Goal: Find specific page/section: Find specific page/section

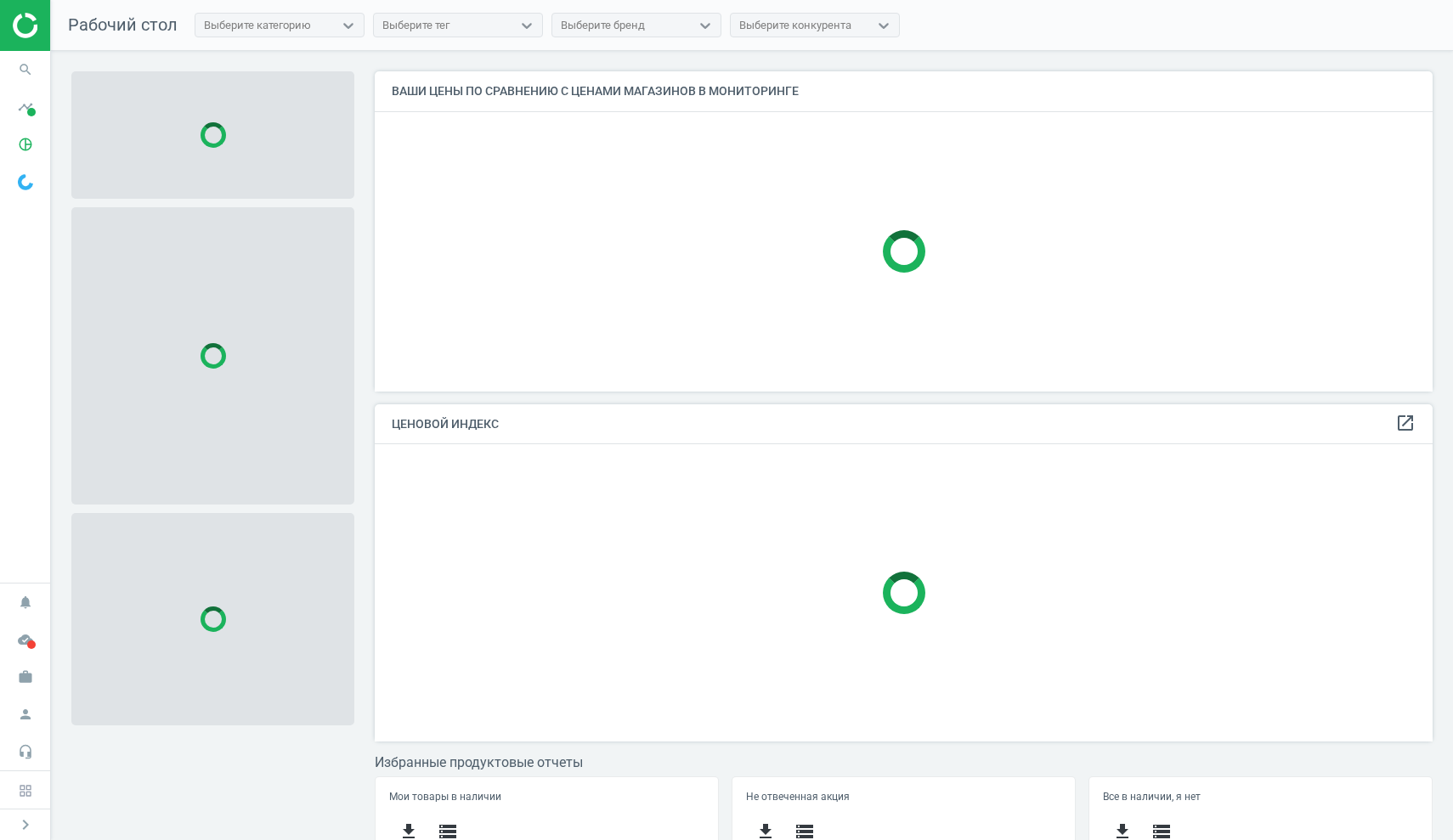
scroll to position [344, 1072]
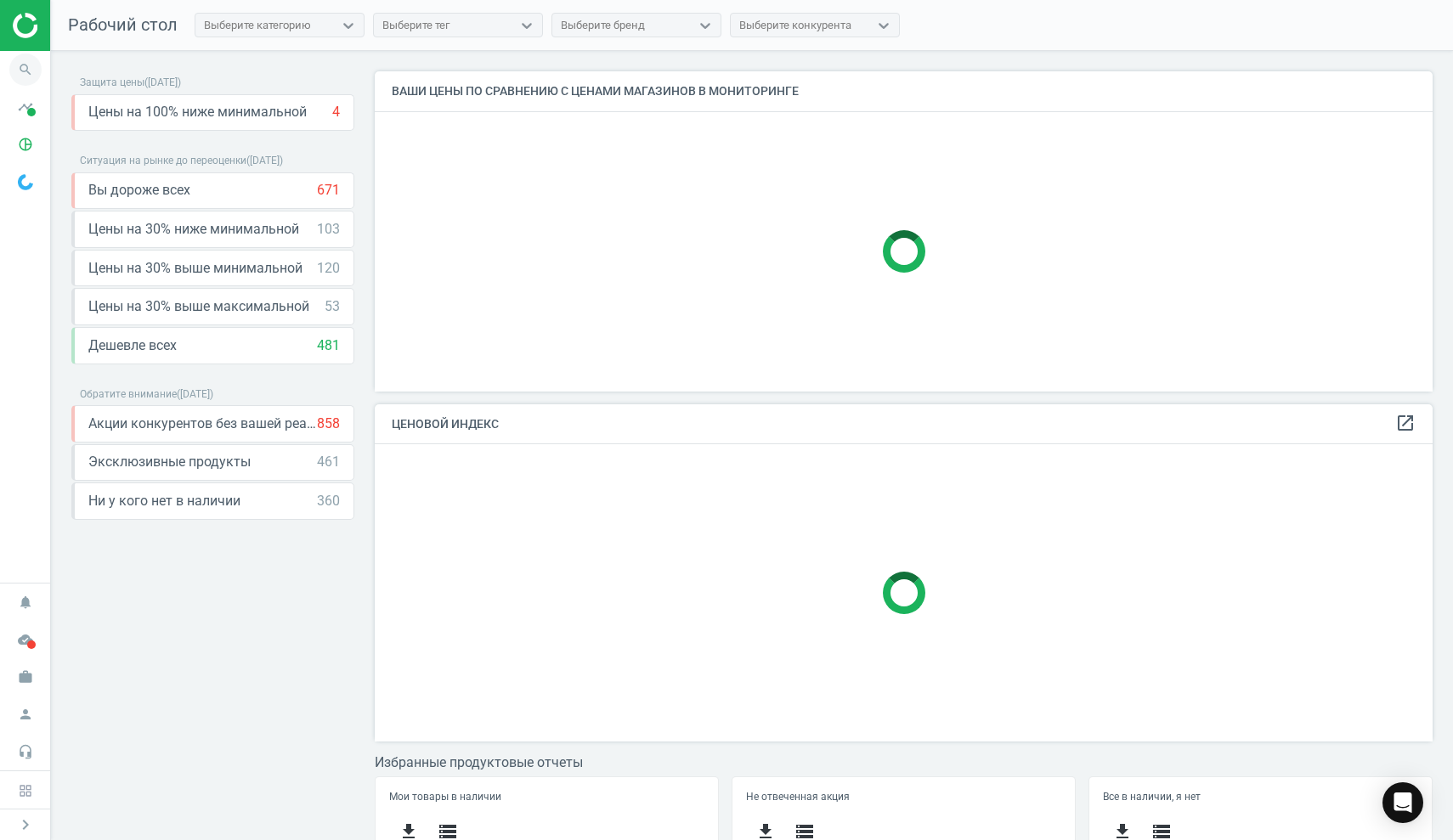
click at [26, 73] on icon "search" at bounding box center [25, 70] width 32 height 32
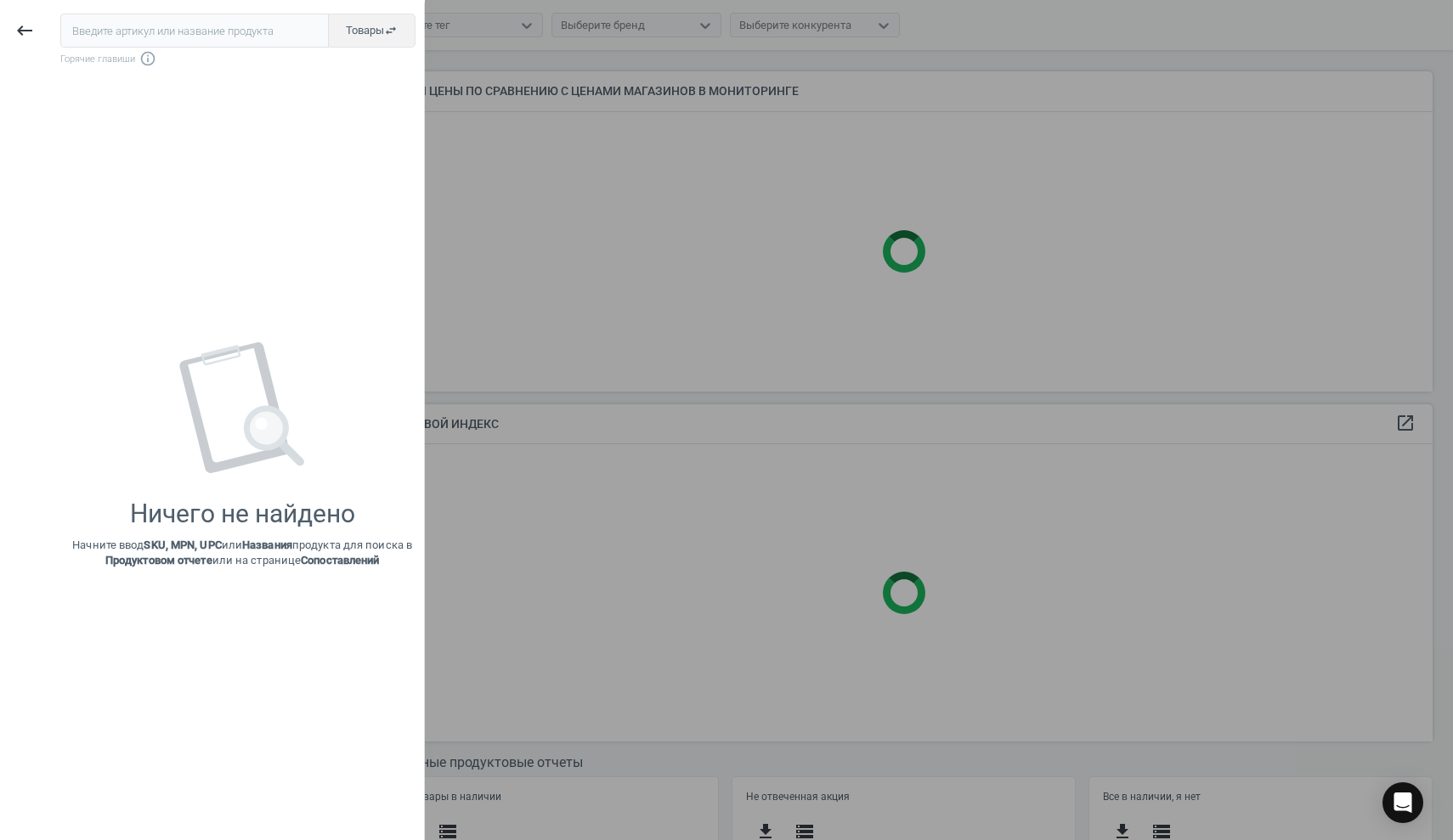
click at [86, 20] on input "text" at bounding box center [194, 30] width 268 height 34
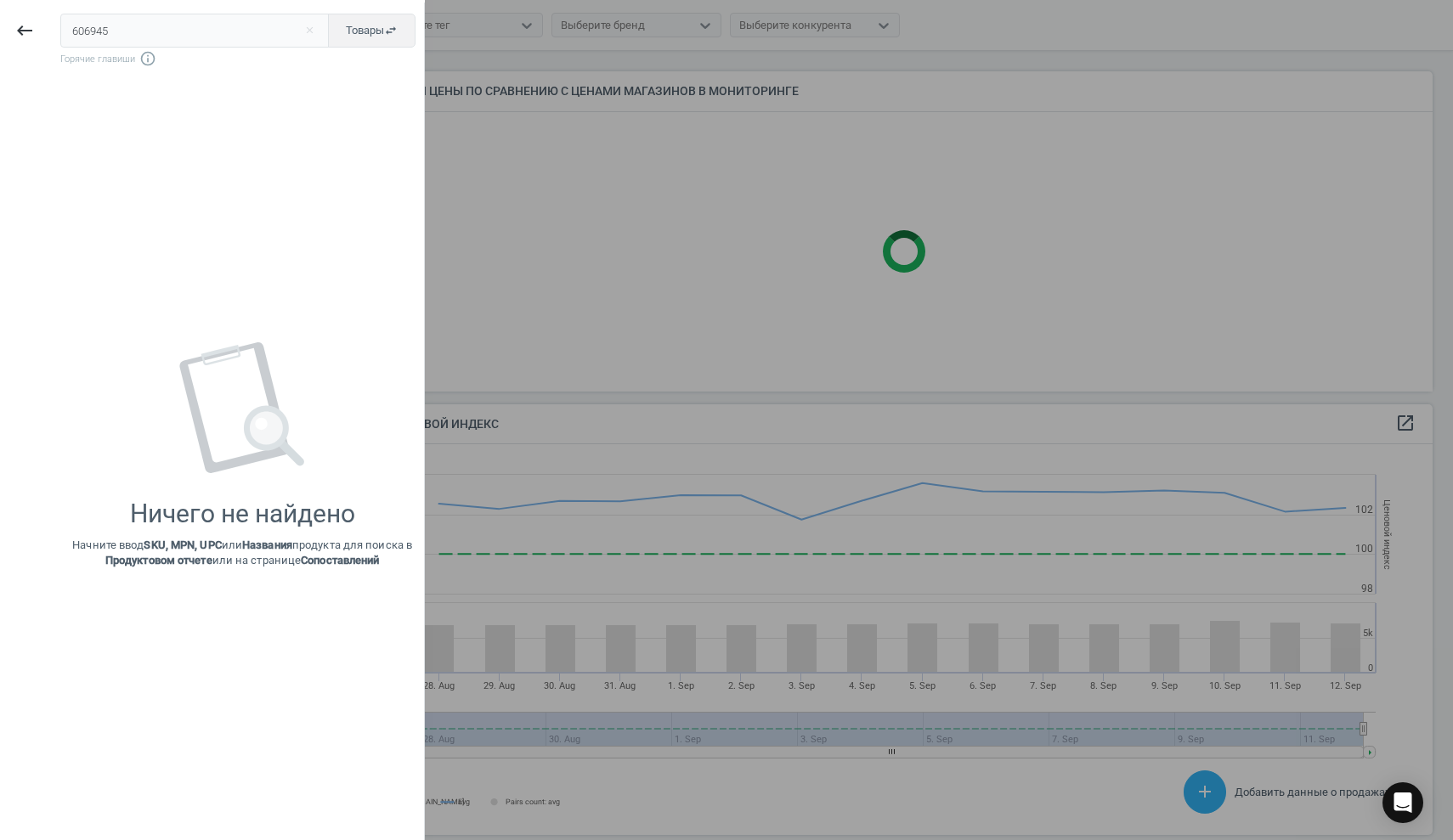
scroll to position [417, 1072]
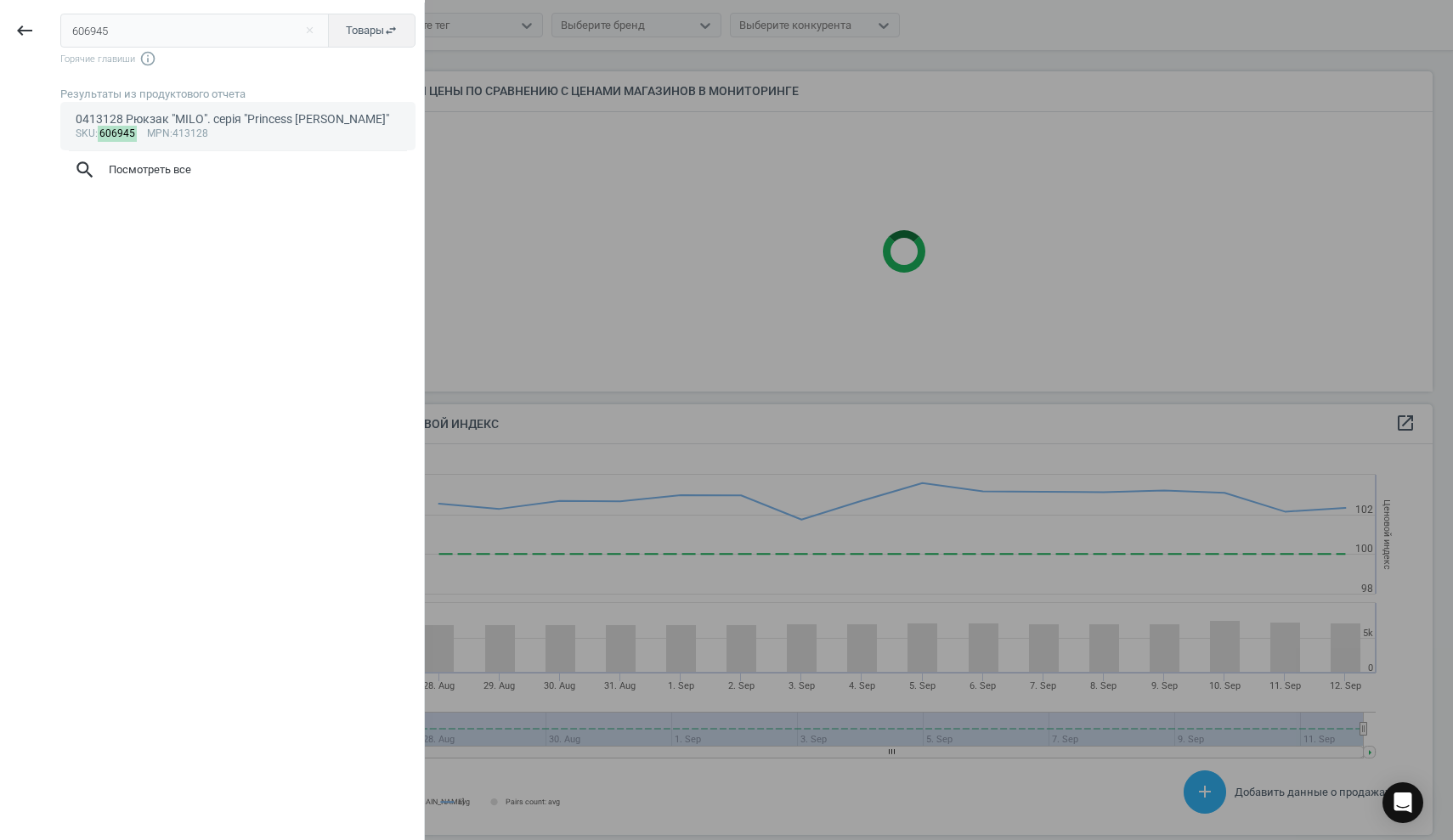
type input "606945"
click at [144, 122] on div "0413128 Рюкзак "MILO". серія "Princess [PERSON_NAME]"" at bounding box center [238, 119] width 326 height 16
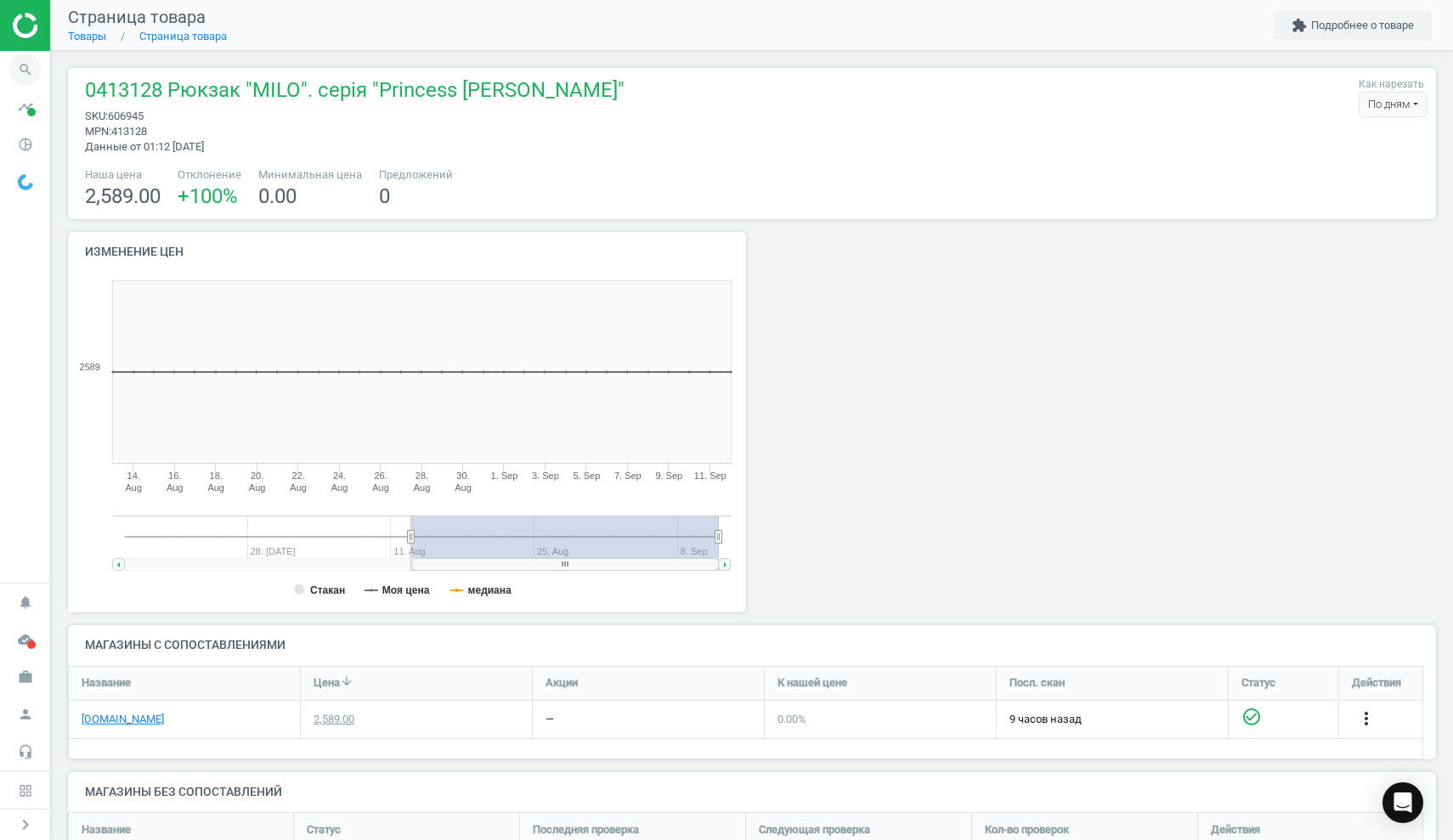
click at [22, 60] on icon "search" at bounding box center [25, 70] width 32 height 32
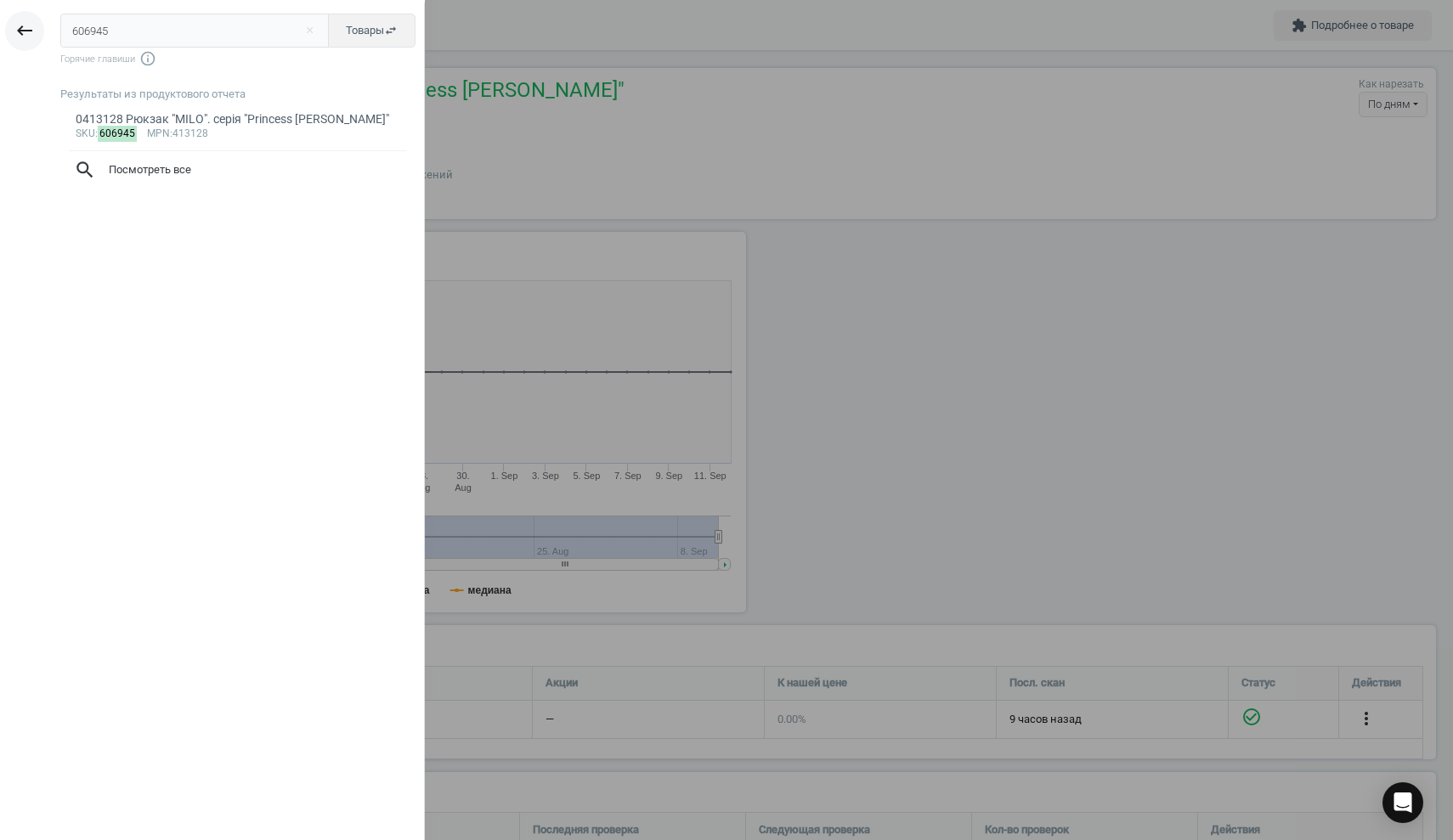
drag, startPoint x: 122, startPoint y: 32, endPoint x: 39, endPoint y: 24, distance: 83.4
click at [39, 24] on div "keyboard_backspace 606945 close Товары swap_horiz Горячие главиши info_outline …" at bounding box center [213, 422] width 425 height 840
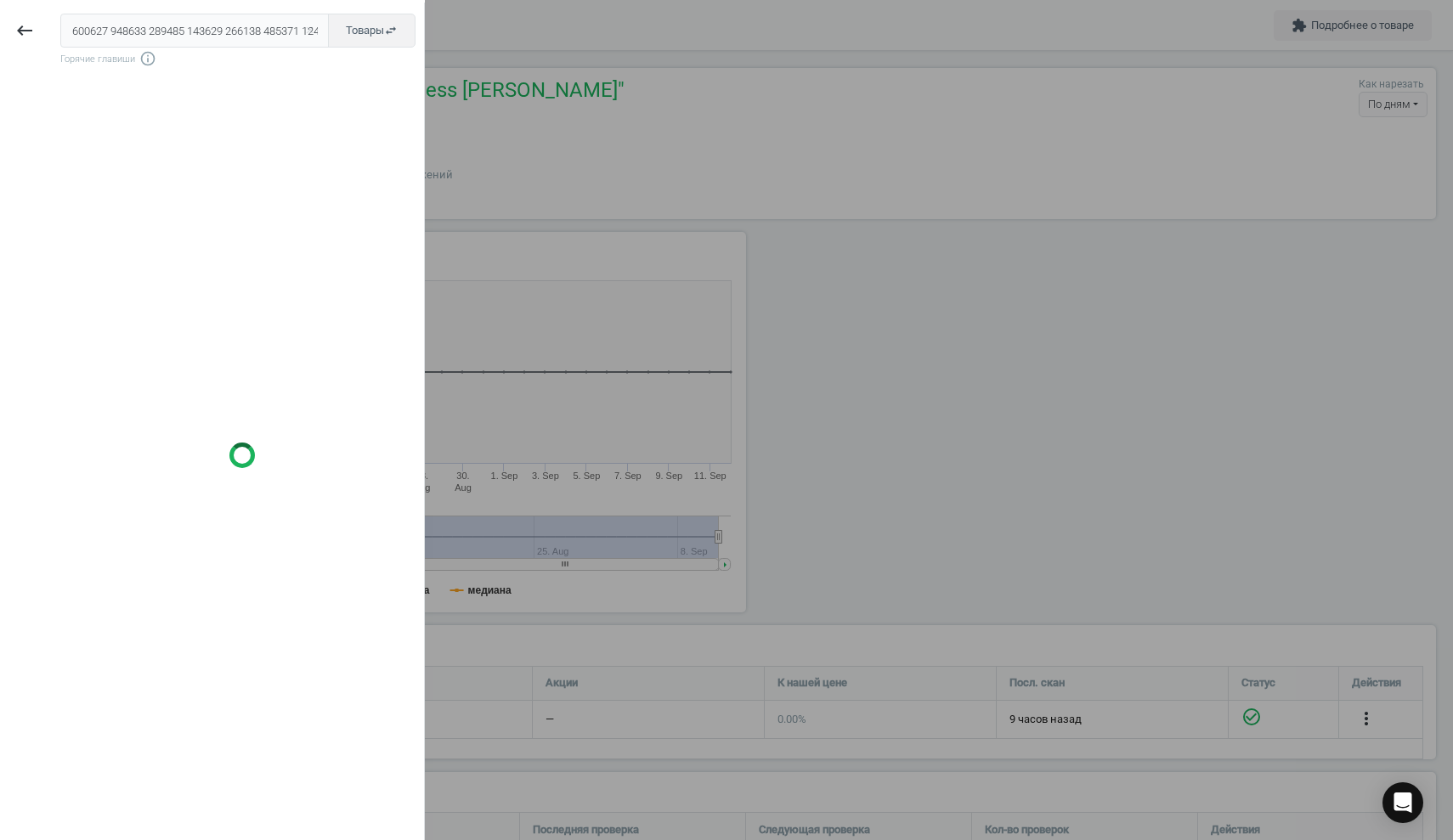
drag, startPoint x: 72, startPoint y: 30, endPoint x: 514, endPoint y: 38, distance: 442.1
click at [514, 38] on body "Group 2 Created with Sketch. ic/cloud_download/grey600 Created with Sketch. gra…" at bounding box center [726, 420] width 1453 height 840
type input "535833 542448 542500 544397 544517 546864 571451 571452 575513 575524 575528 58…"
click at [30, 28] on icon "keyboard_backspace" at bounding box center [24, 30] width 21 height 21
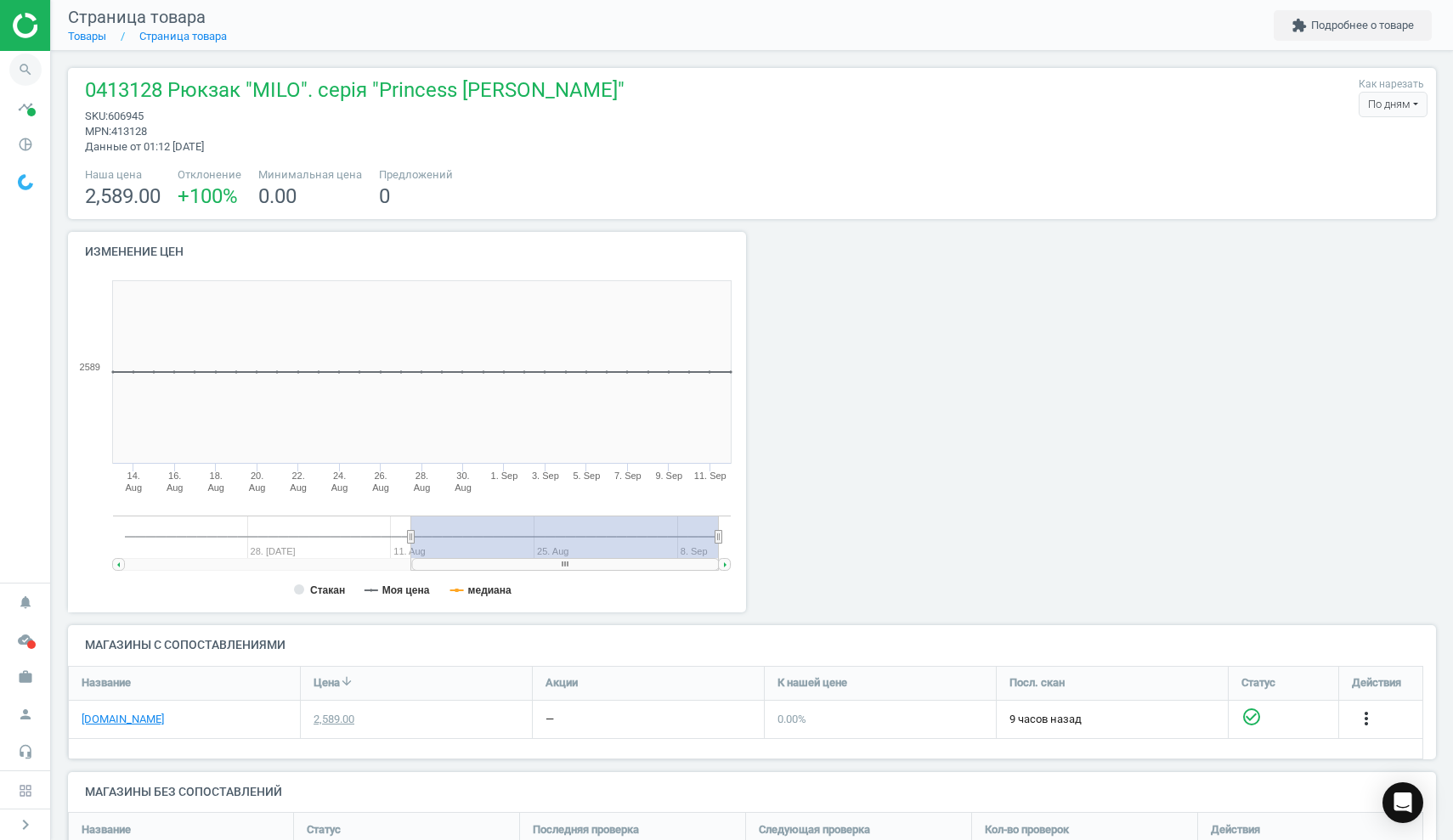
click at [25, 65] on icon "search" at bounding box center [25, 70] width 32 height 32
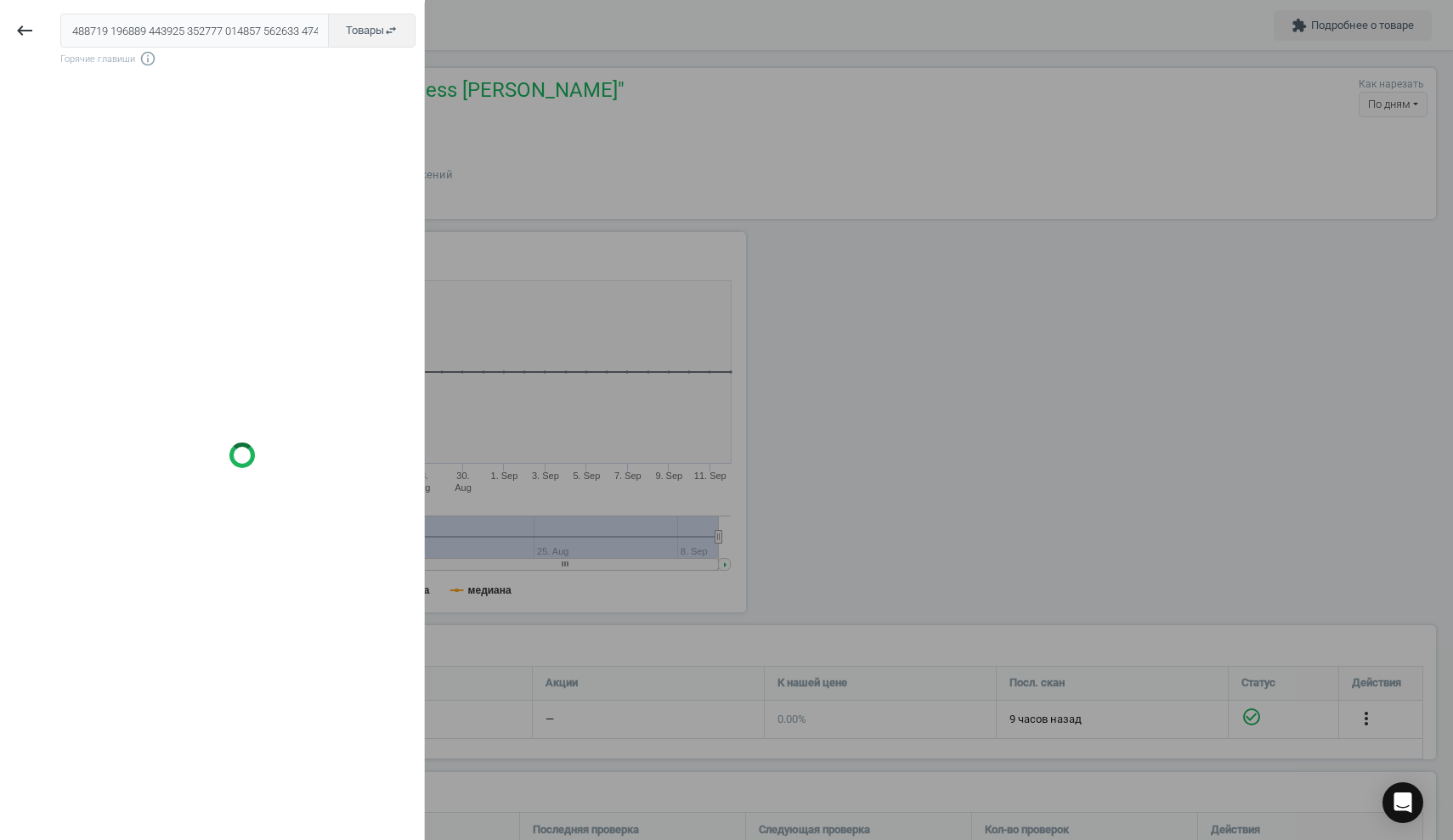
scroll to position [0, 196142]
click at [320, 30] on button "close" at bounding box center [309, 30] width 25 height 15
click at [184, 31] on input "text" at bounding box center [194, 30] width 268 height 34
paste input "535833 542448 542500 544397 544517 546864 571451 571452 575513 575524 575528 58…"
type input "535833 542448 542500 544397 544517 546864 571451 571452 575513 575524 575528 58…"
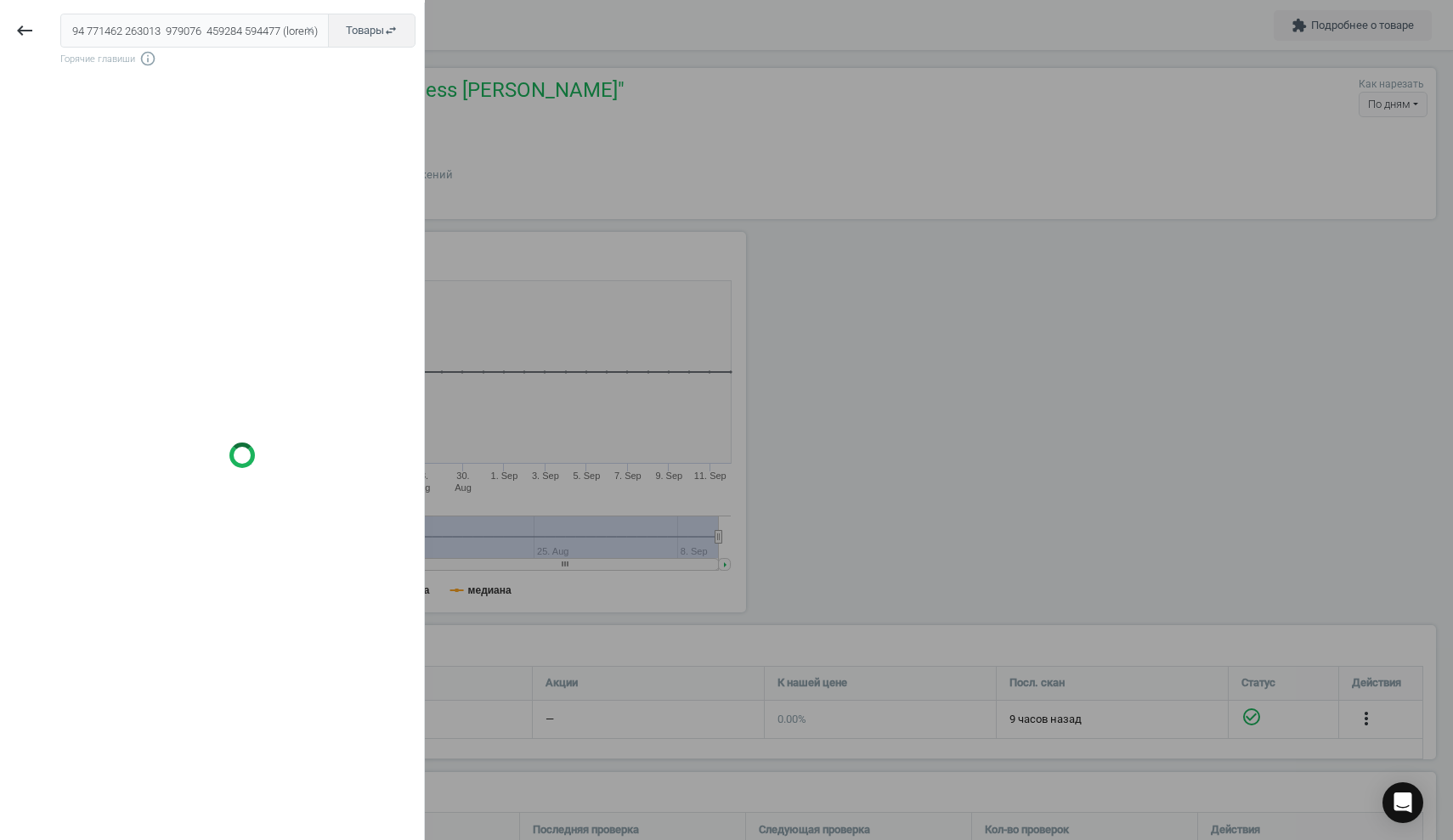
click at [317, 32] on button "close" at bounding box center [309, 30] width 25 height 15
click at [798, 143] on div at bounding box center [726, 420] width 1453 height 840
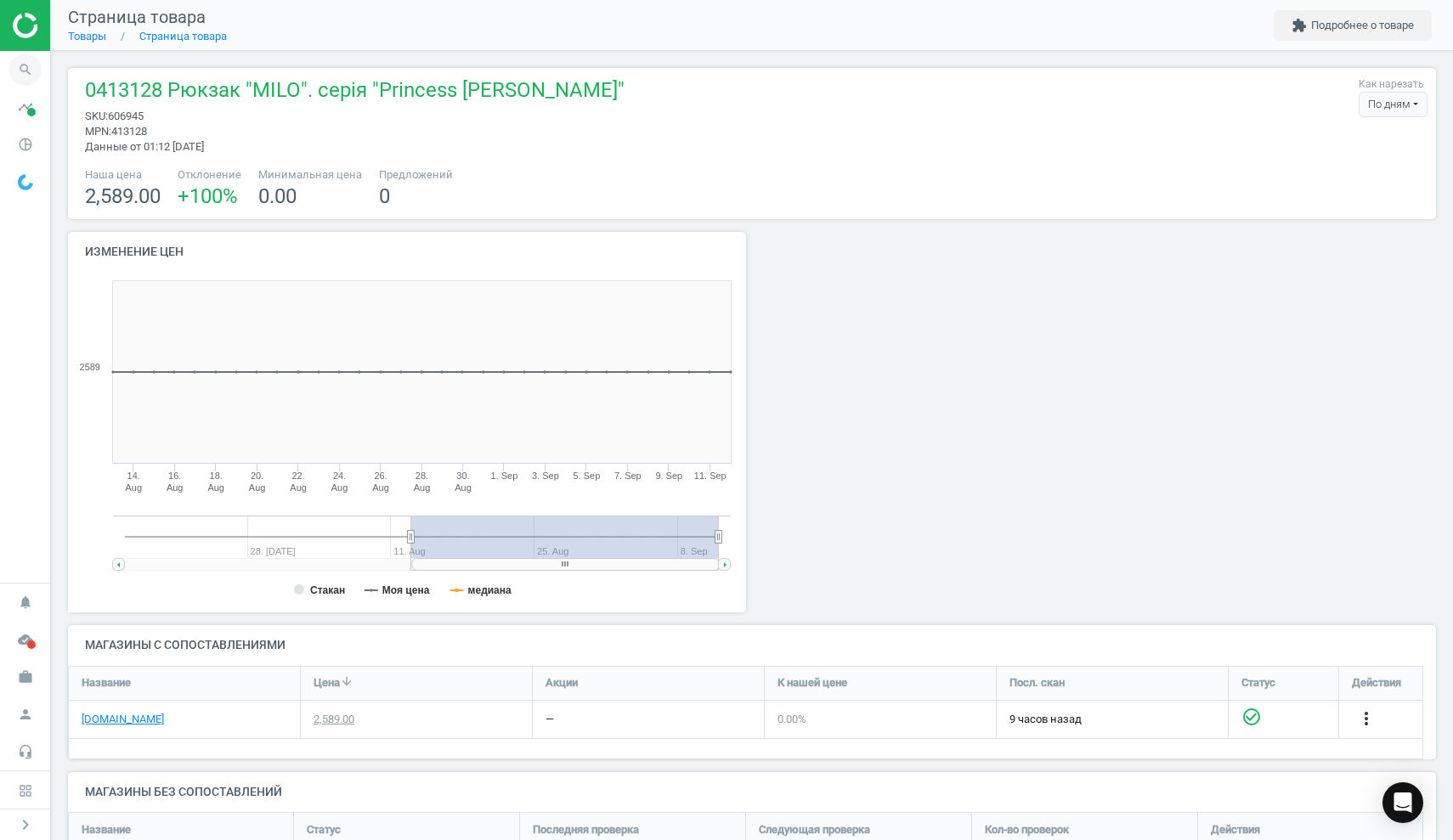
click at [35, 66] on icon "search" at bounding box center [25, 70] width 32 height 32
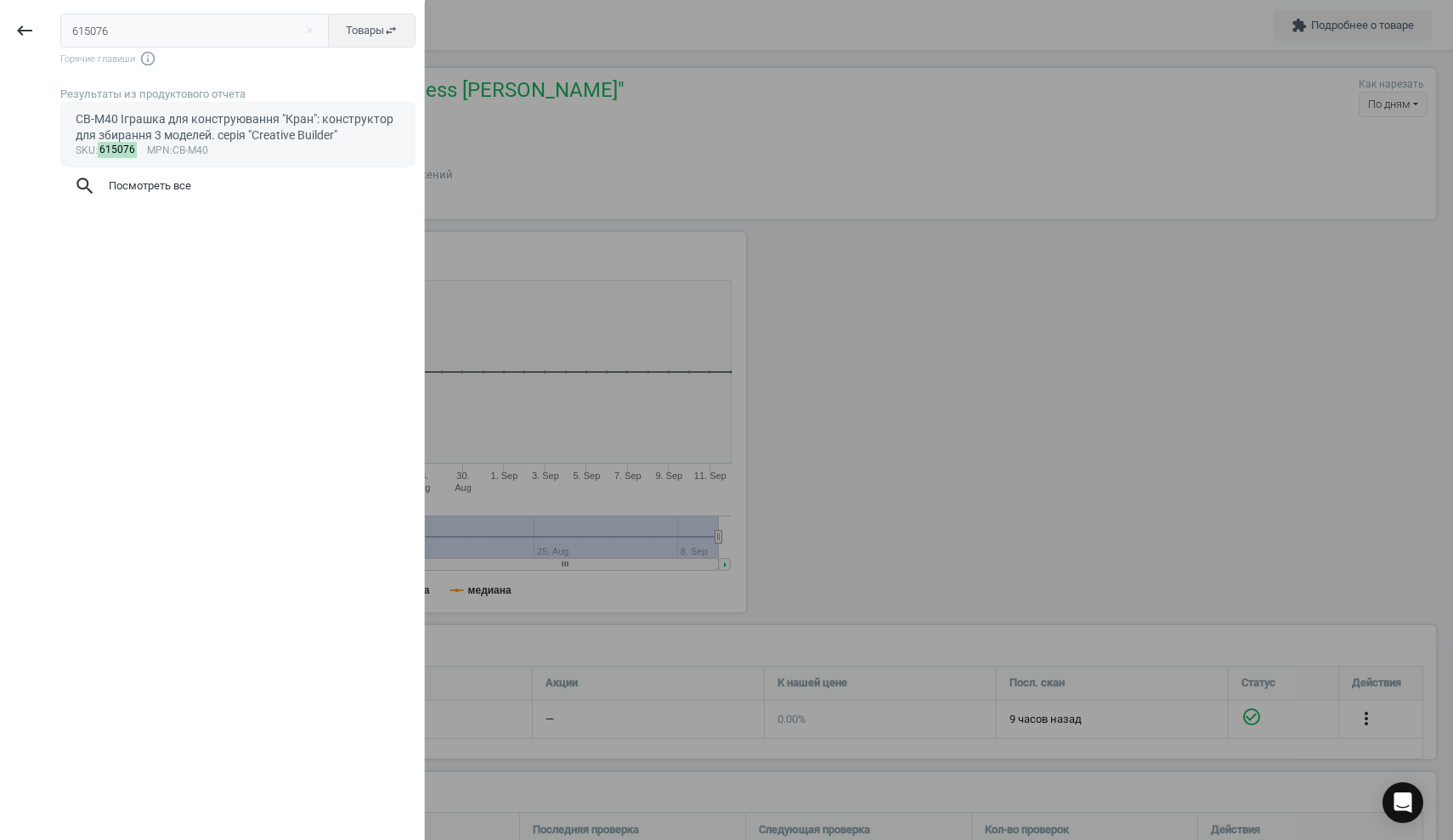
type input "615076"
click at [144, 123] on div "CB-M40 Іграшка для конструювання "Кран": конструктор для збирання 3 моделей. се…" at bounding box center [238, 127] width 326 height 33
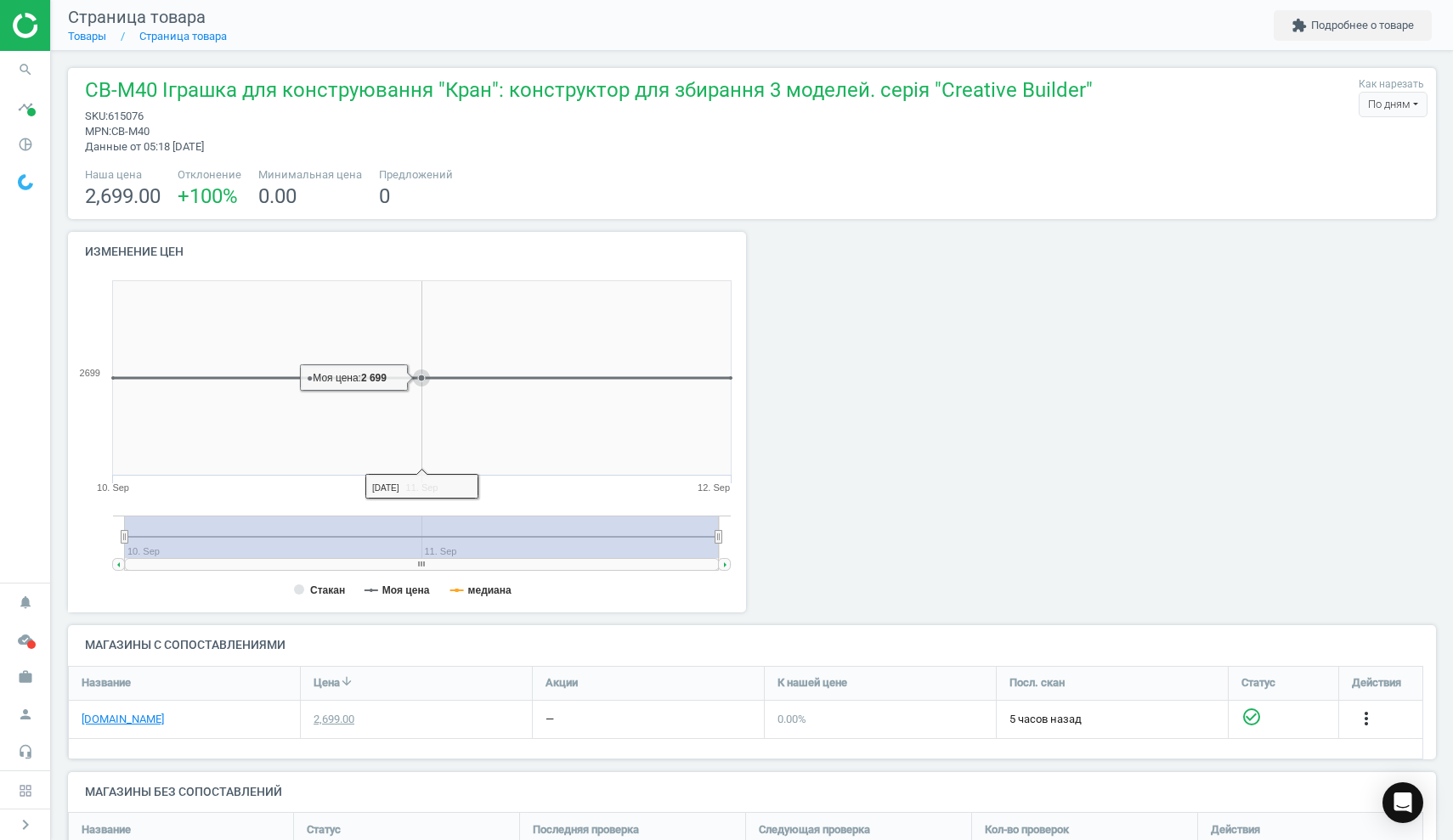
scroll to position [28, 0]
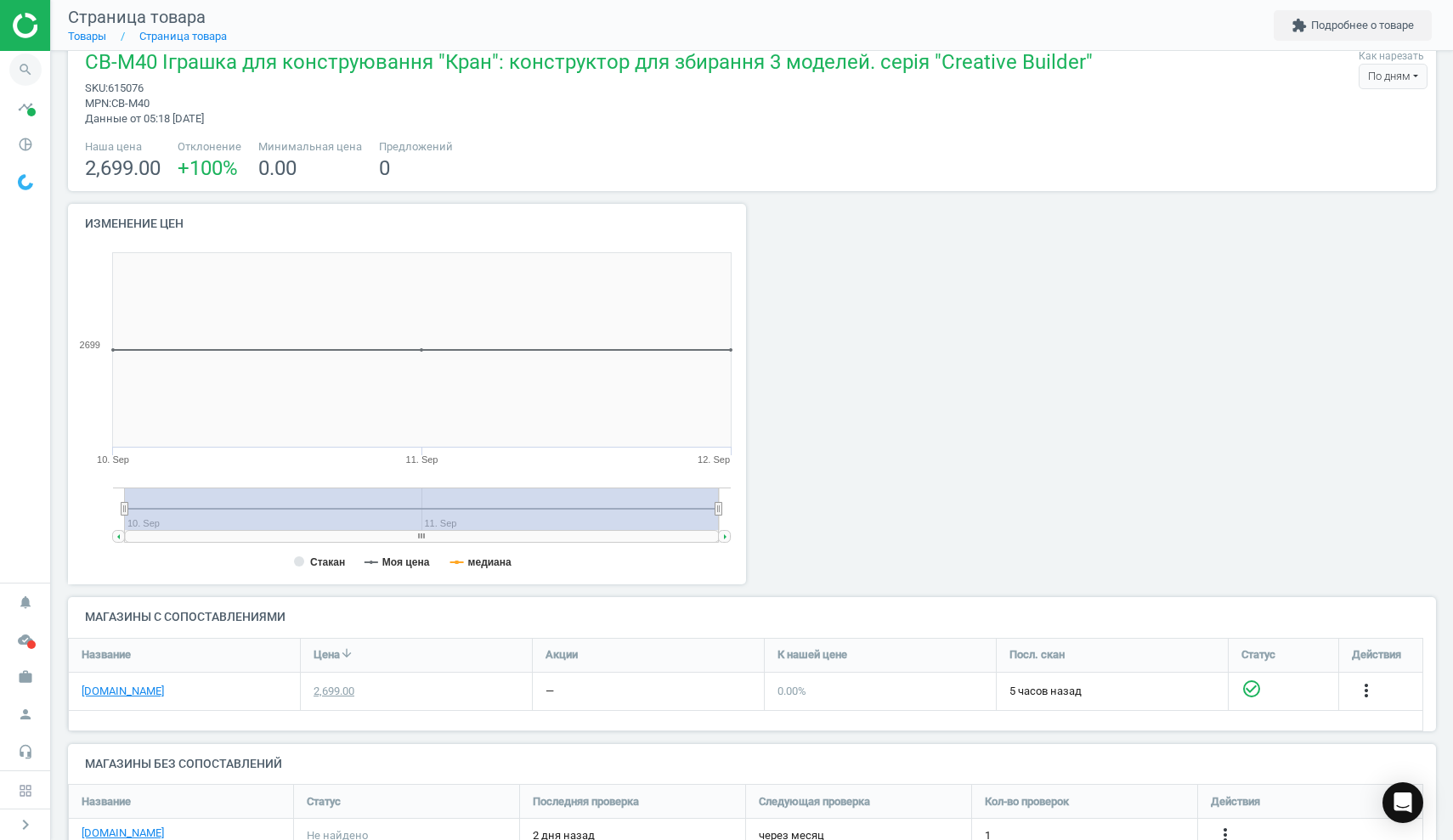
click at [38, 66] on icon "search" at bounding box center [25, 70] width 32 height 32
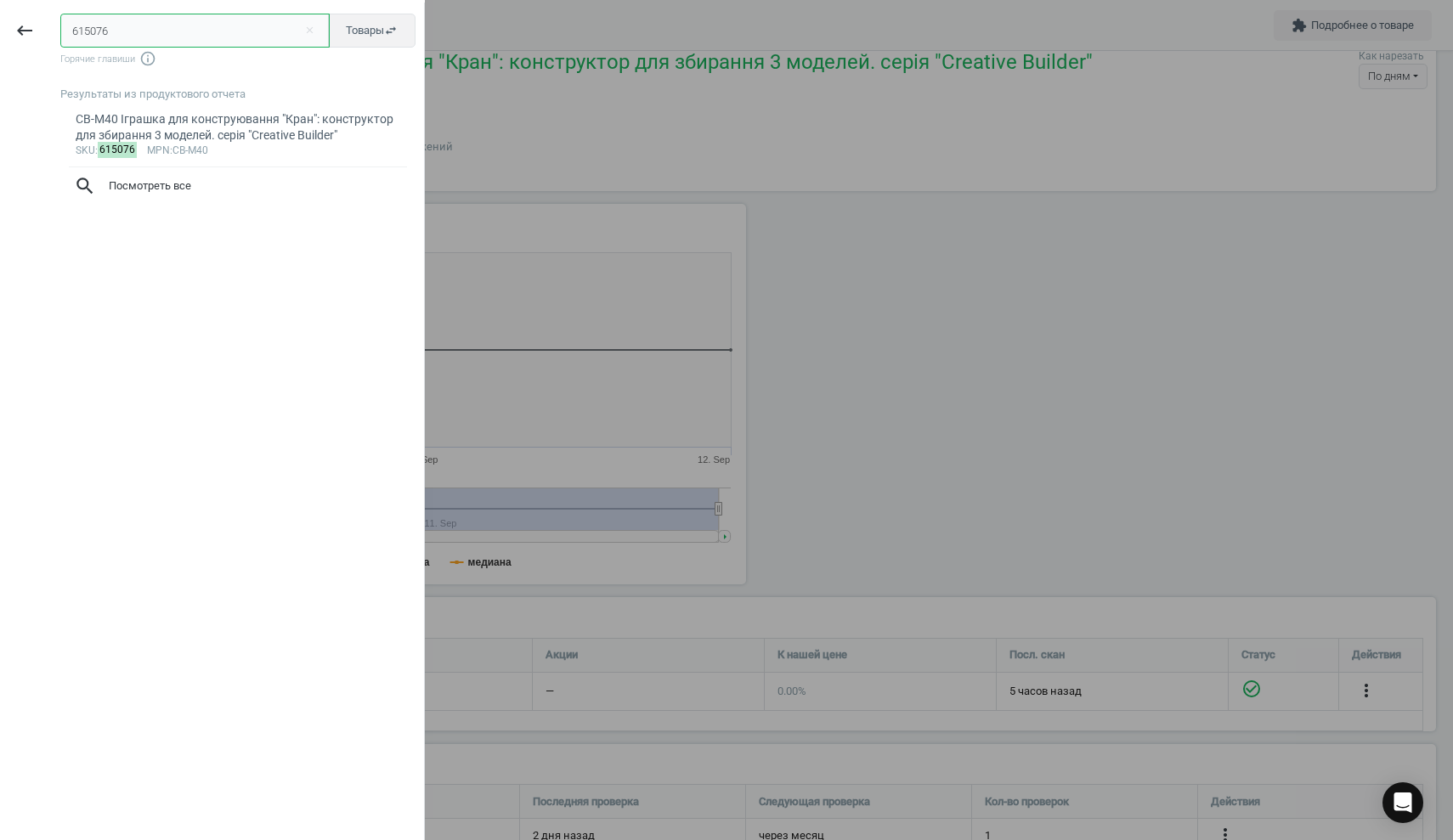
drag, startPoint x: 134, startPoint y: 30, endPoint x: 44, endPoint y: 23, distance: 90.3
click at [44, 23] on div "keyboard_backspace 615076 close Товары swap_horiz Горячие главиши info_outline …" at bounding box center [213, 422] width 425 height 840
paste input "544517"
type input "544517"
click at [135, 126] on div "59409NP/2 [PERSON_NAME] надувний для дітей. 61см x 15см. синій" at bounding box center [238, 127] width 326 height 33
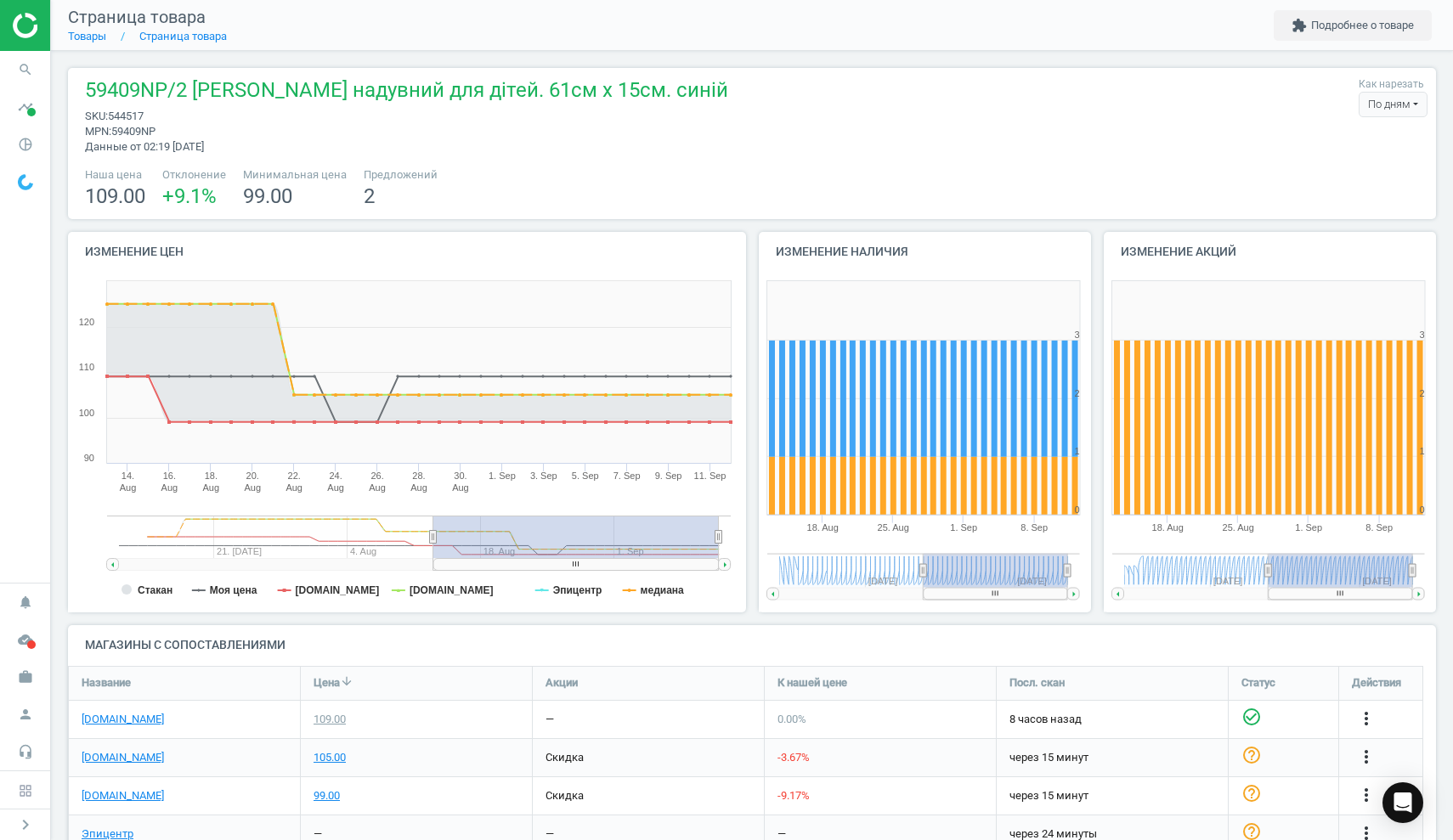
scroll to position [201, 0]
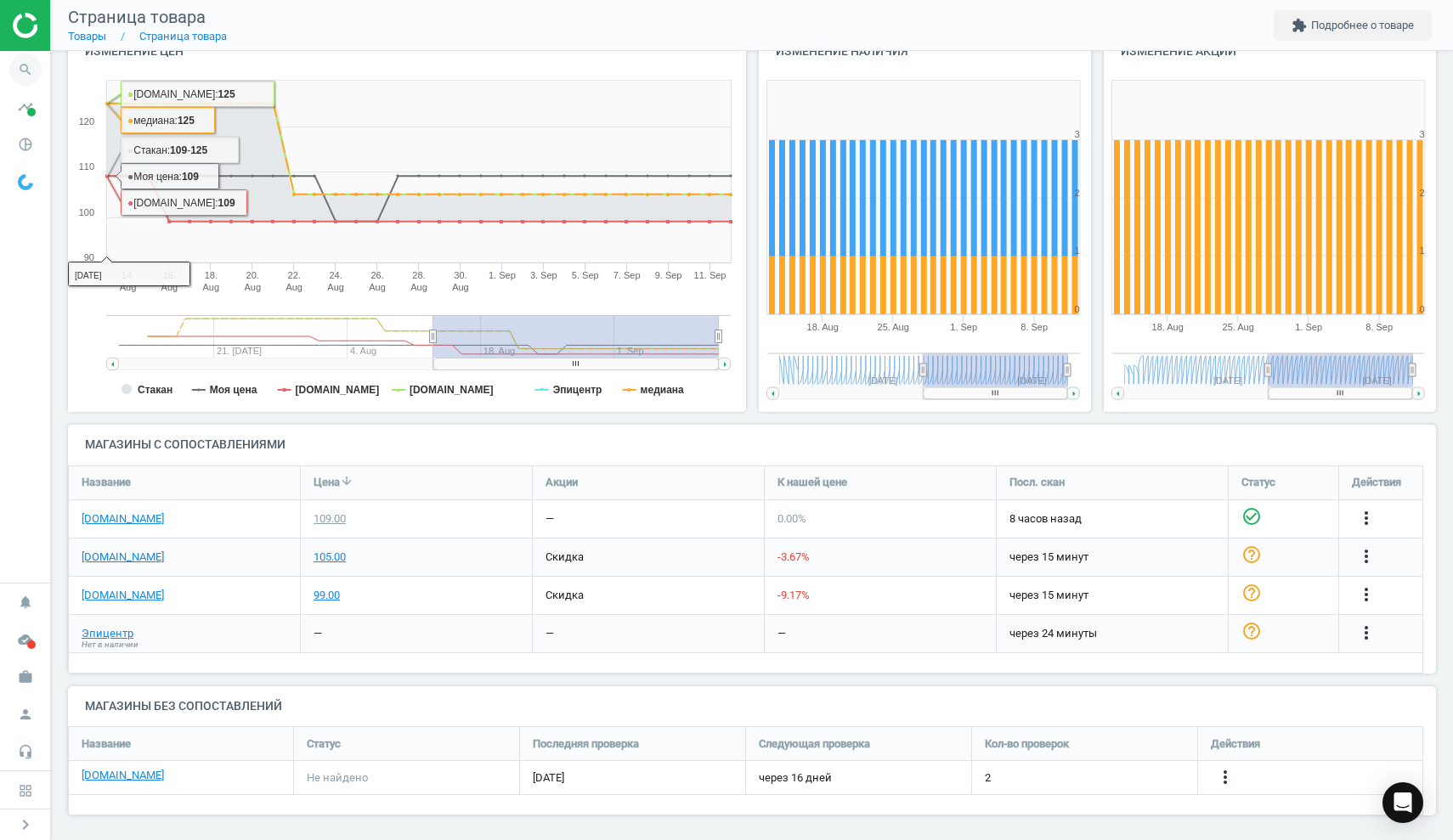
click at [19, 73] on icon "search" at bounding box center [25, 70] width 32 height 32
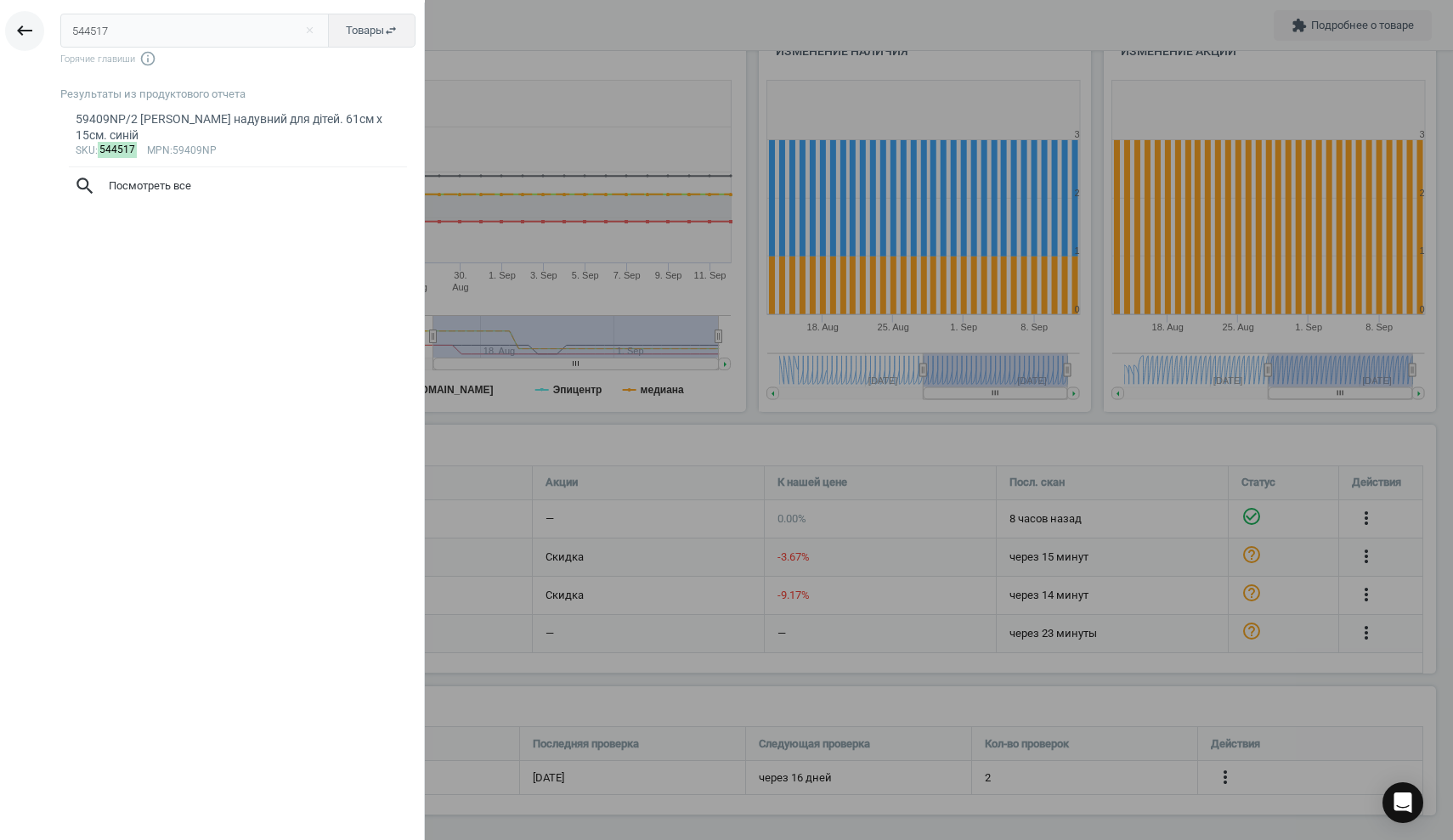
drag, startPoint x: 141, startPoint y: 25, endPoint x: 21, endPoint y: 18, distance: 120.2
click at [21, 18] on div "keyboard_backspace 544517 close Товары swap_horiz Горячие главиши info_outline …" at bounding box center [213, 422] width 425 height 840
type input "593832"
click at [135, 119] on div "02602 Гра настільна "Шпигун"" at bounding box center [238, 119] width 326 height 16
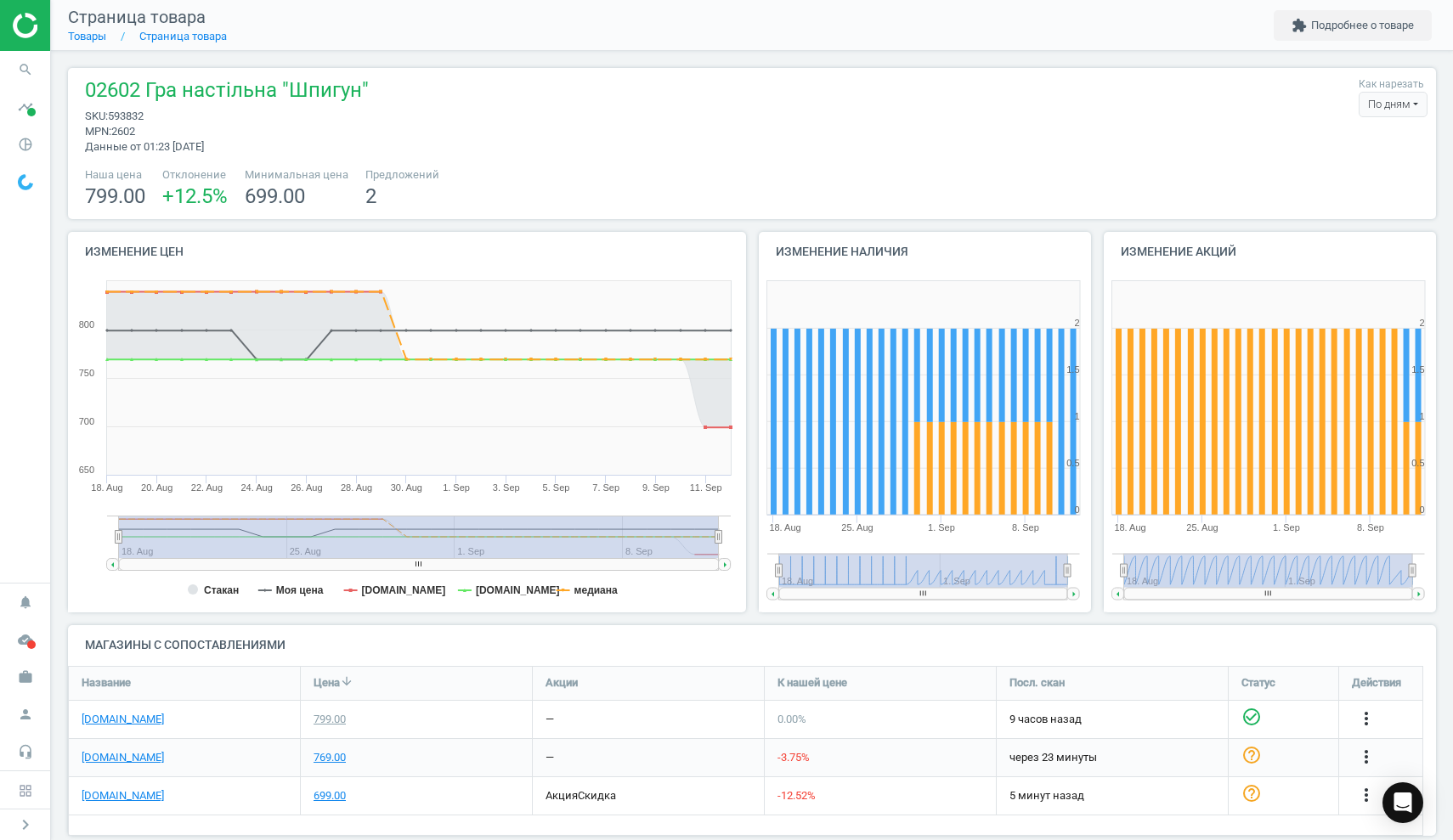
click at [316, 809] on div "699.00" at bounding box center [416, 796] width 231 height 38
